Goal: Transaction & Acquisition: Download file/media

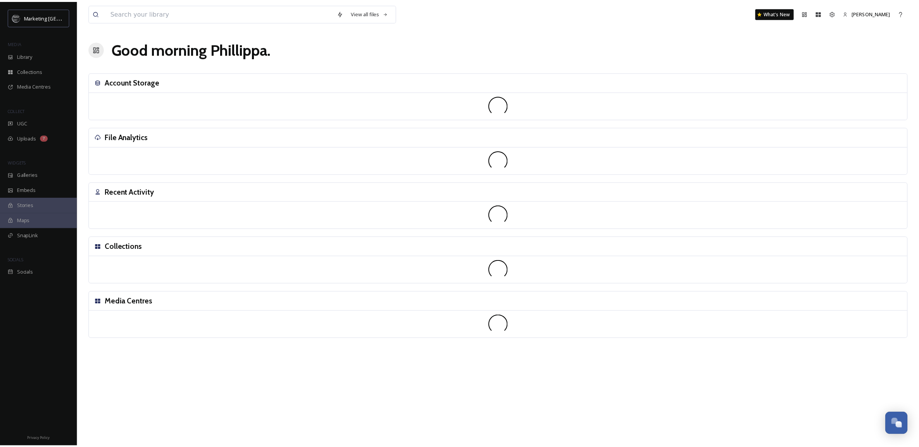
scroll to position [294, 0]
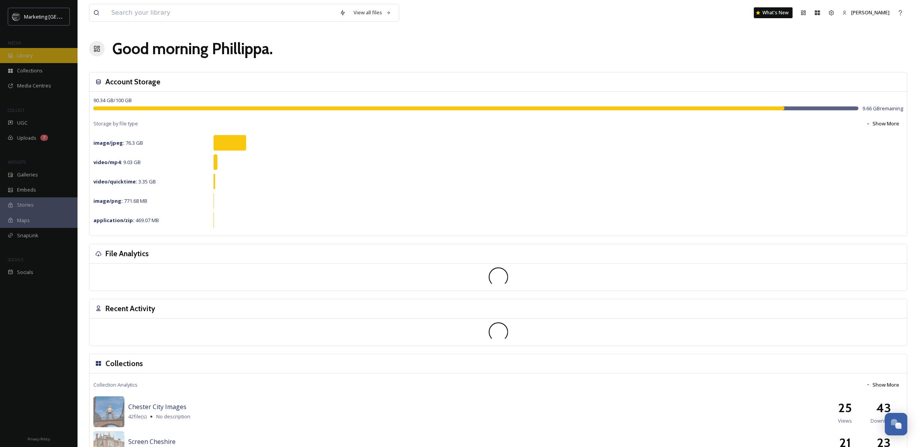
click at [34, 56] on div "Library" at bounding box center [38, 55] width 77 height 15
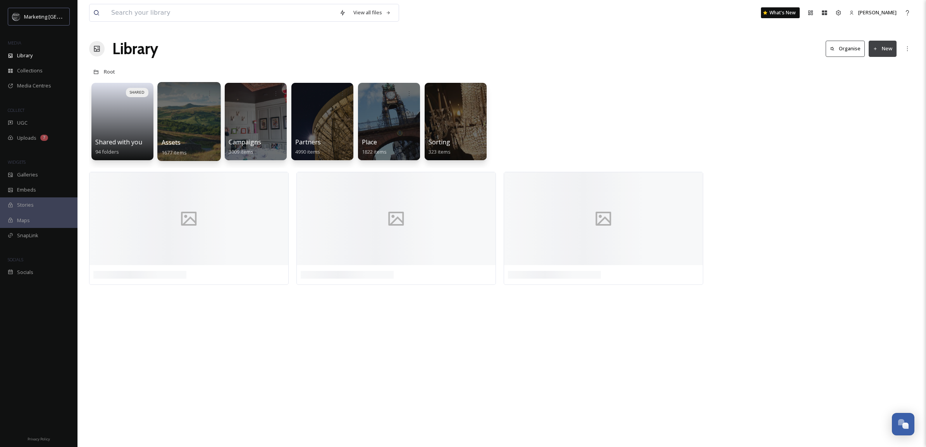
click at [198, 119] on div at bounding box center [188, 121] width 63 height 79
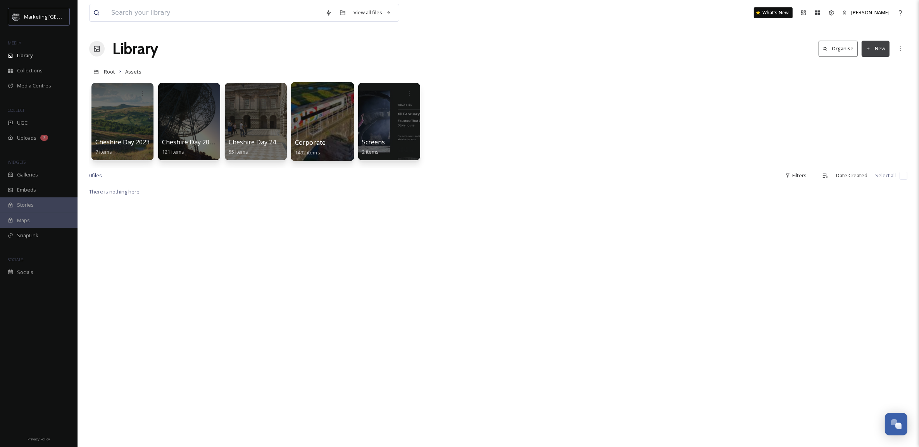
click at [308, 121] on div at bounding box center [322, 121] width 63 height 79
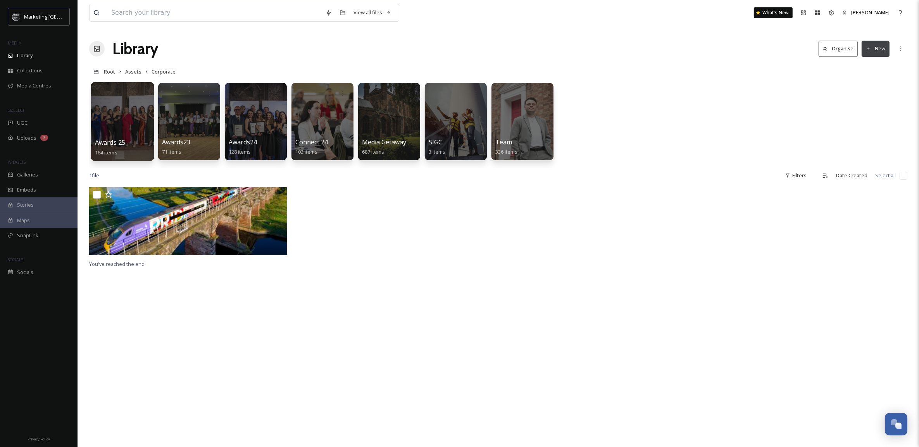
click at [133, 122] on div at bounding box center [122, 121] width 63 height 79
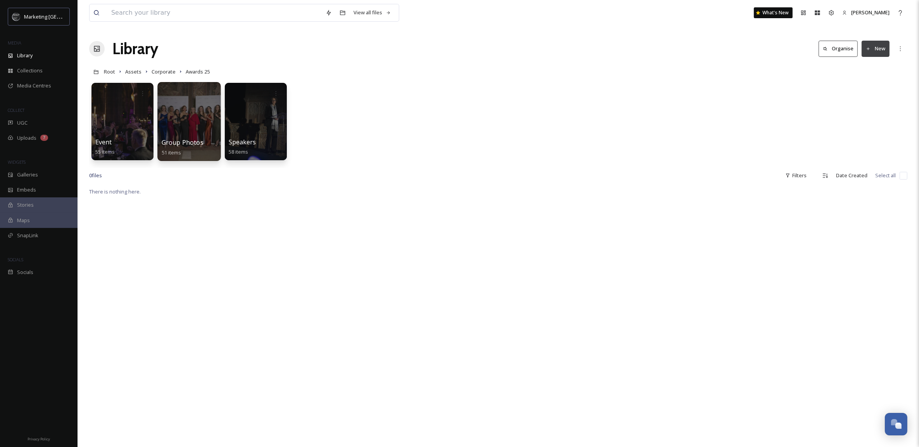
click at [194, 118] on div at bounding box center [188, 121] width 63 height 79
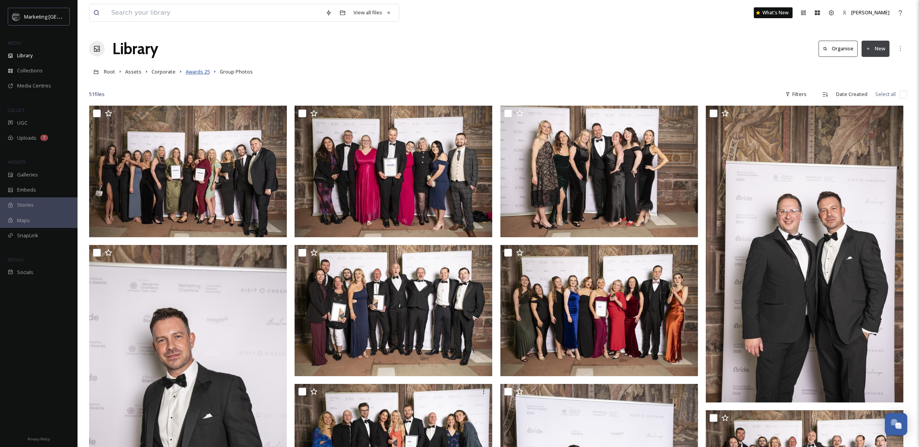
click at [199, 69] on span "Awards 25" at bounding box center [198, 71] width 24 height 7
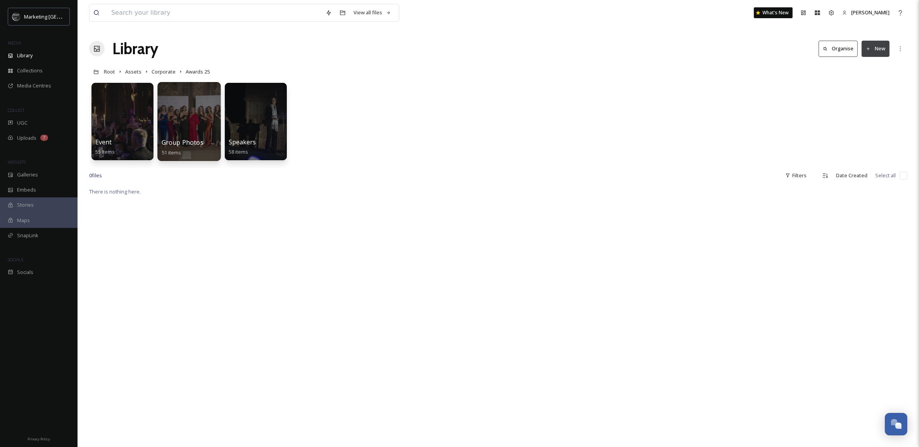
click at [178, 109] on div at bounding box center [188, 121] width 63 height 79
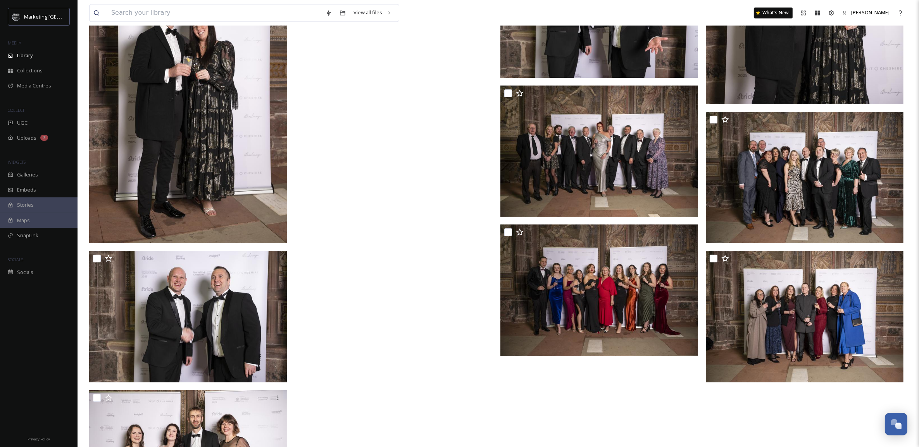
scroll to position [2136, 0]
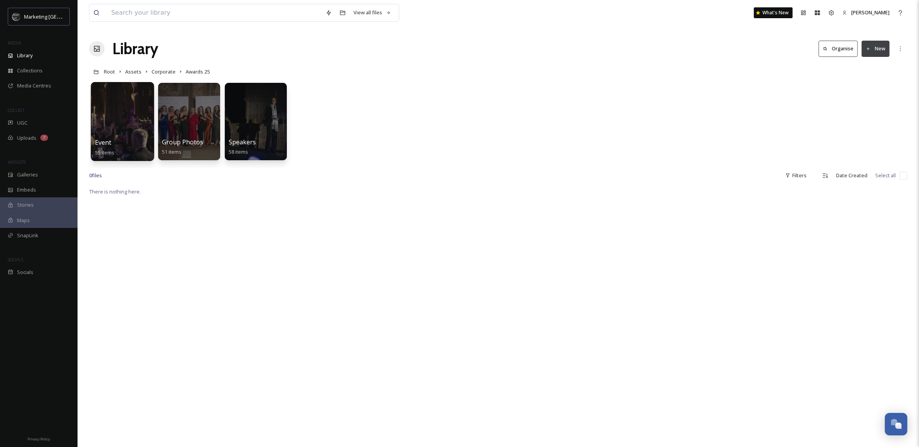
click at [131, 125] on div at bounding box center [122, 121] width 63 height 79
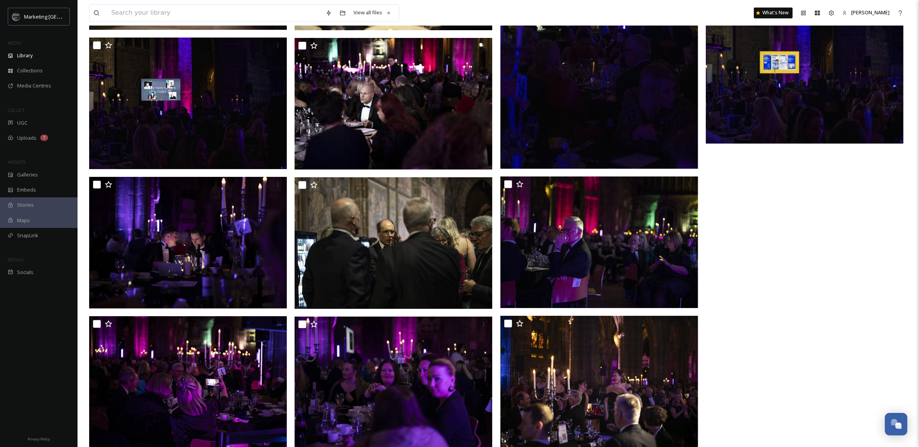
scroll to position [1945, 0]
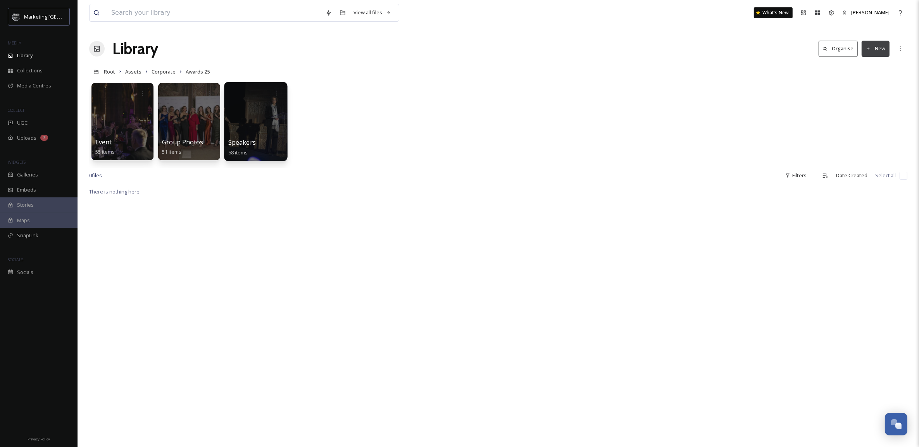
click at [251, 112] on div at bounding box center [255, 121] width 63 height 79
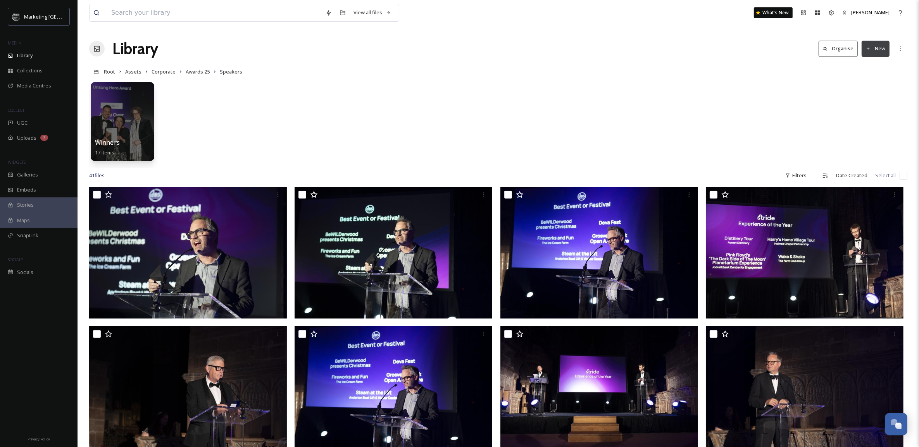
click at [123, 114] on div at bounding box center [122, 121] width 63 height 79
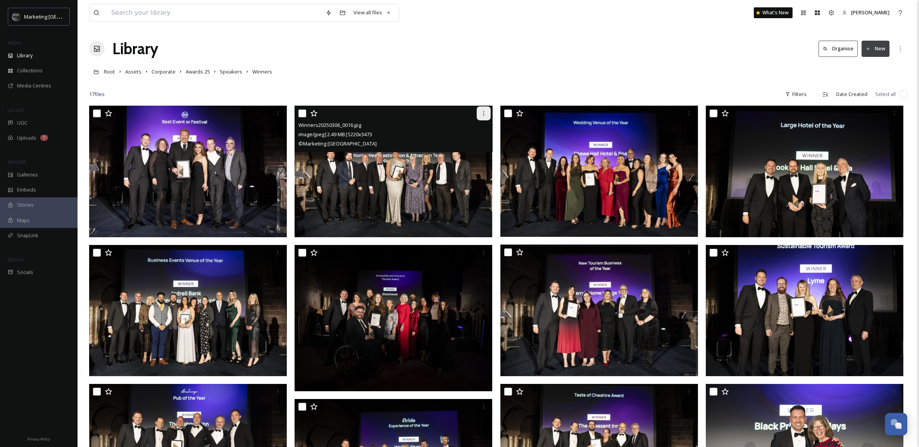
click at [485, 111] on icon at bounding box center [483, 113] width 6 height 6
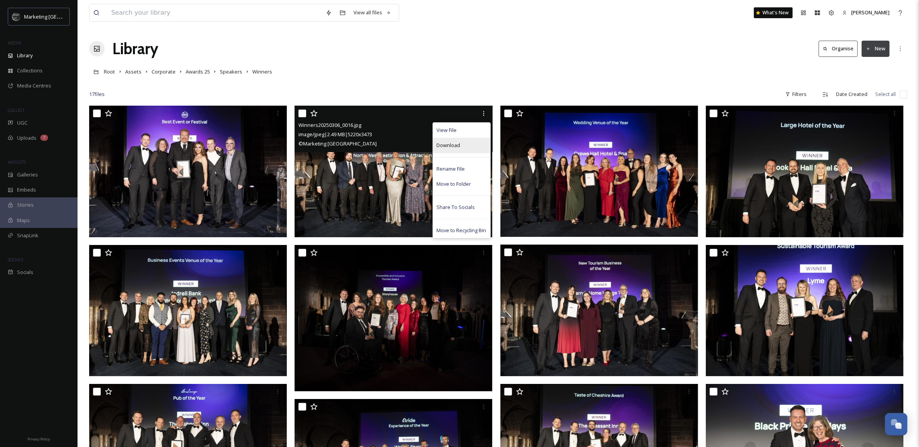
click at [454, 143] on span "Download" at bounding box center [449, 145] width 24 height 7
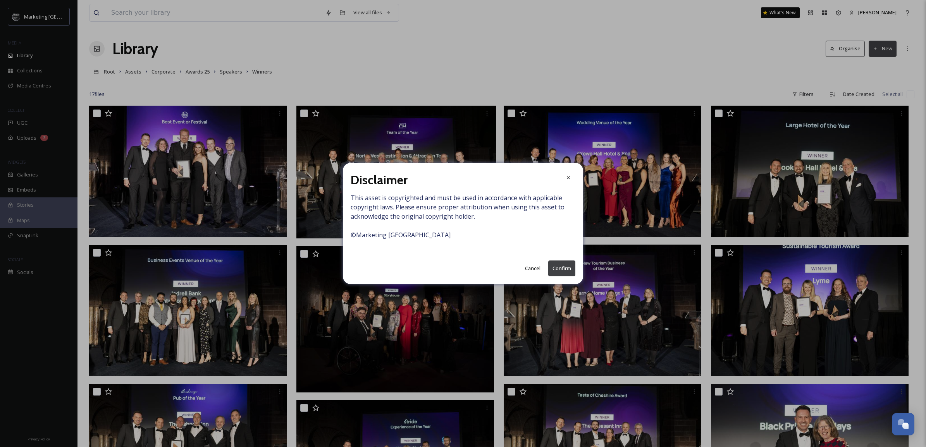
click at [558, 267] on button "Confirm" at bounding box center [561, 269] width 27 height 16
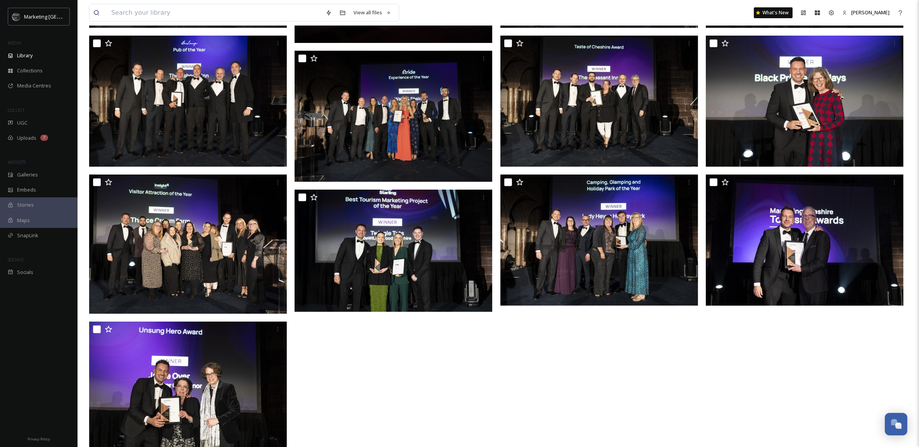
scroll to position [368, 0]
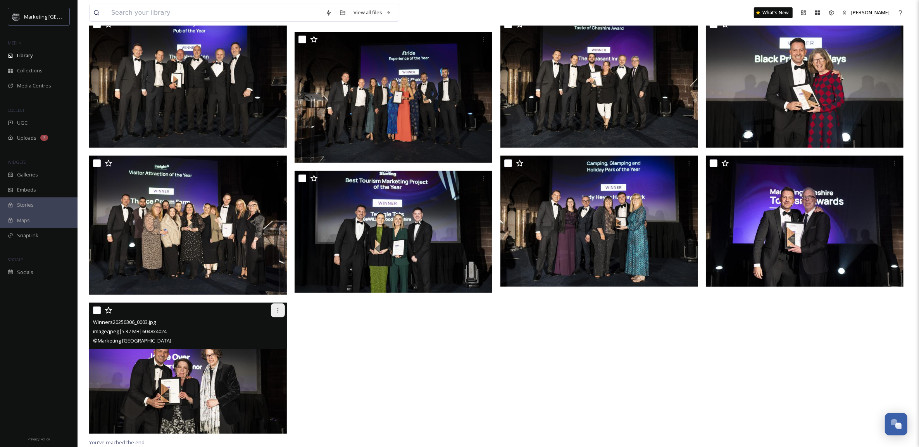
click at [278, 309] on icon at bounding box center [278, 311] width 6 height 6
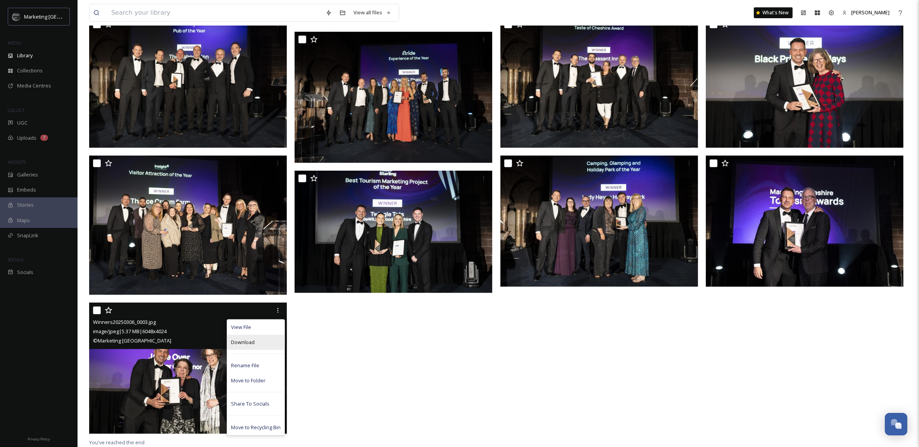
click at [243, 342] on span "Download" at bounding box center [243, 342] width 24 height 7
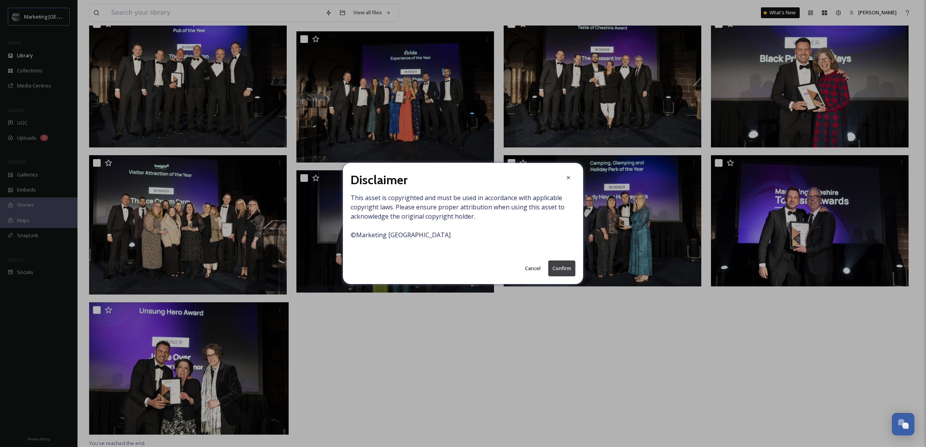
click at [566, 268] on button "Confirm" at bounding box center [561, 269] width 27 height 16
